Goal: Find specific page/section

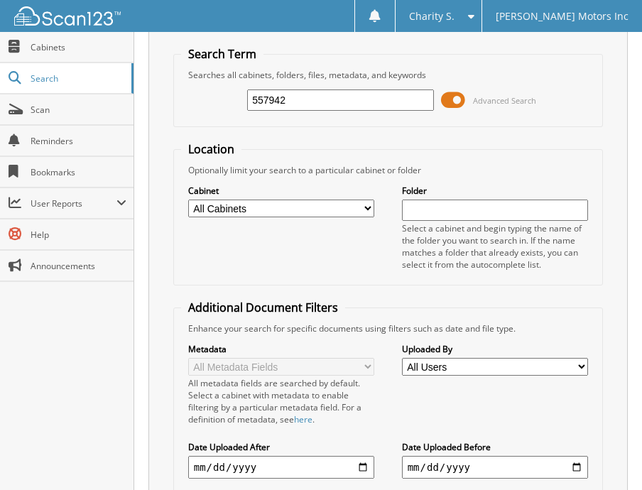
click at [303, 101] on input "557942" at bounding box center [340, 100] width 187 height 21
type input "554479"
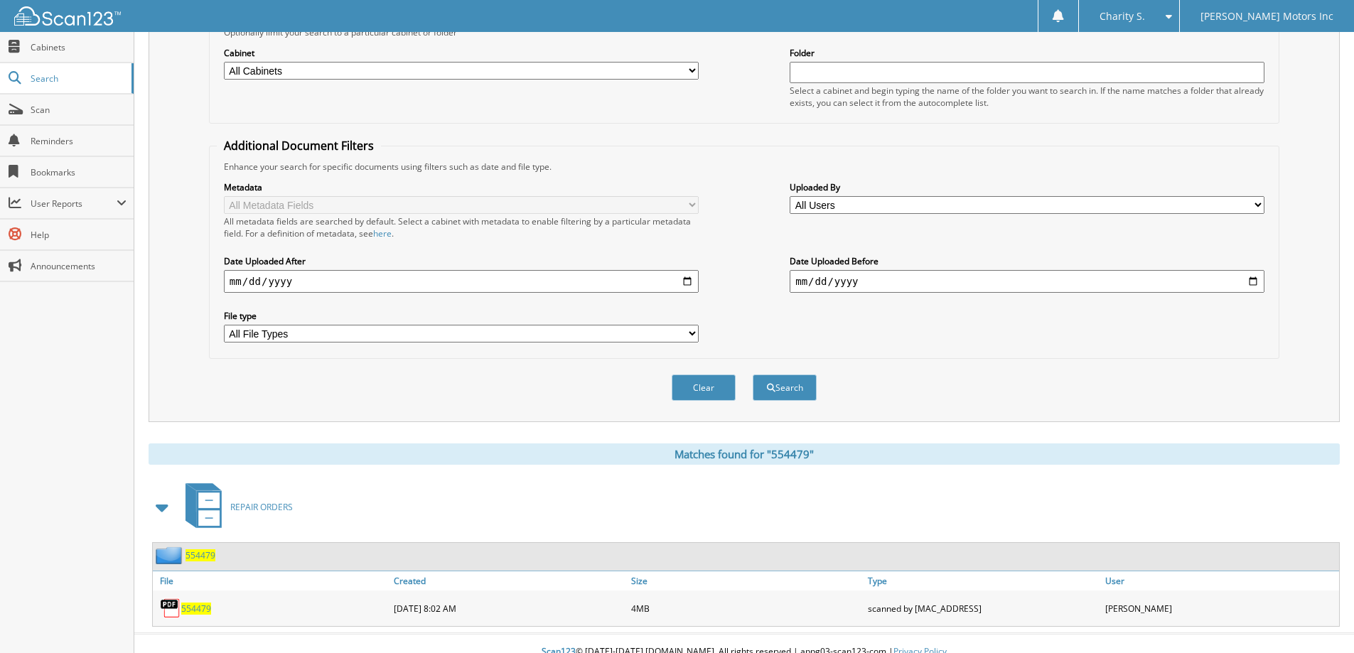
scroll to position [197, 0]
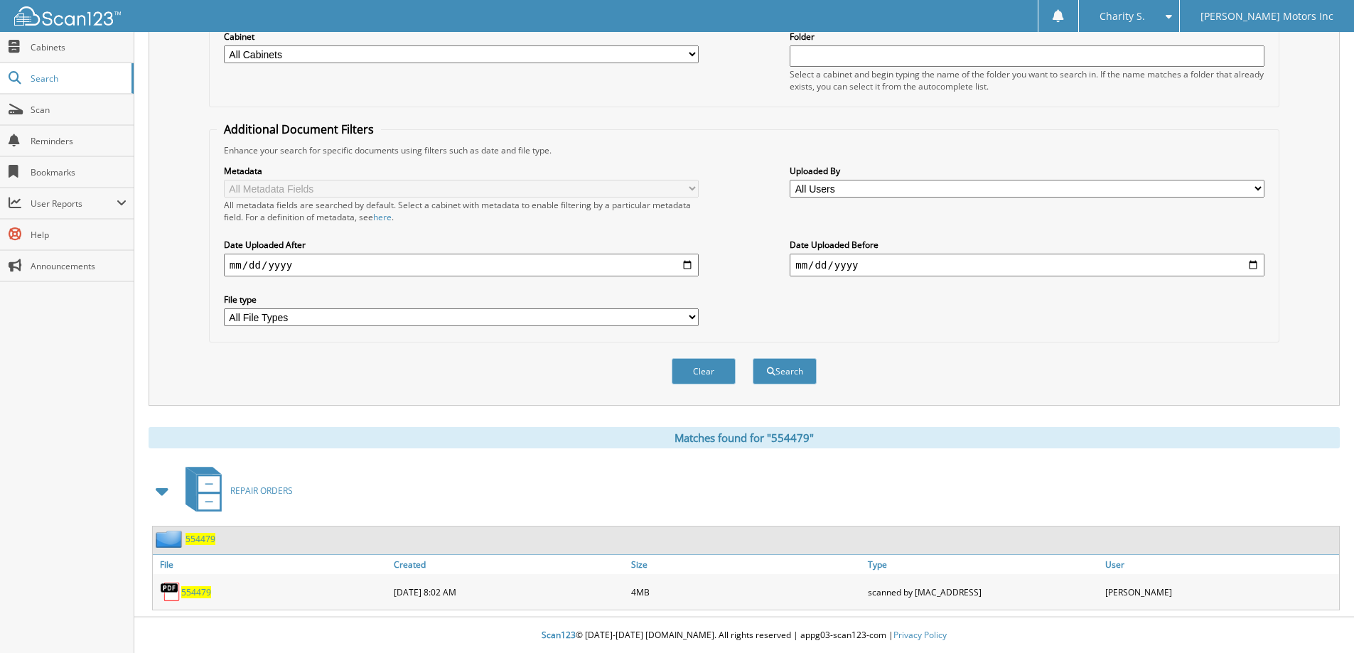
click at [196, 490] on span "554479" at bounding box center [196, 592] width 30 height 12
